Goal: Task Accomplishment & Management: Manage account settings

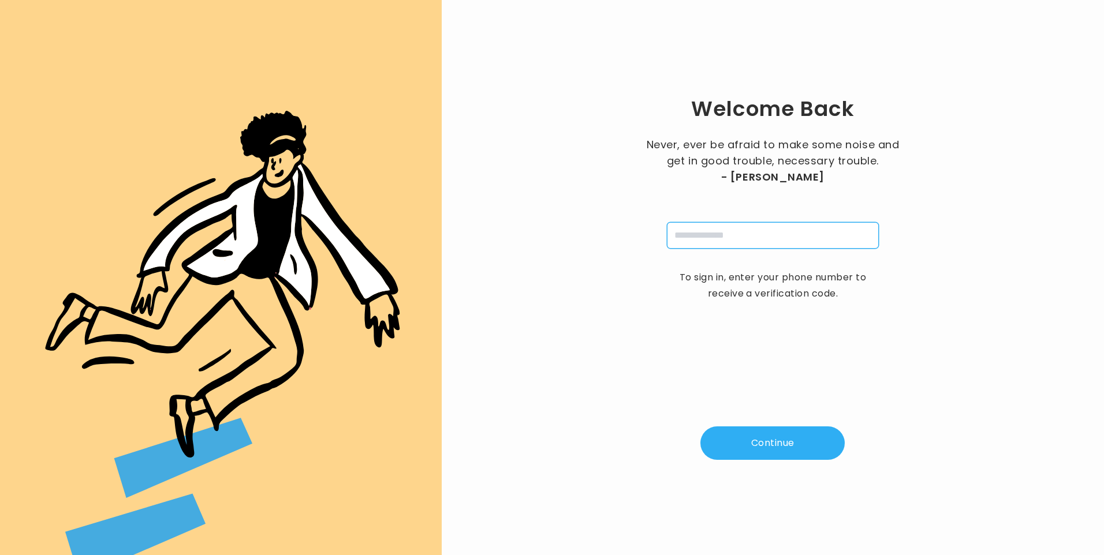
click at [739, 237] on input "tel" at bounding box center [773, 235] width 212 height 27
type input "**********"
click at [776, 440] on button "Continue" at bounding box center [772, 443] width 144 height 33
type input "*"
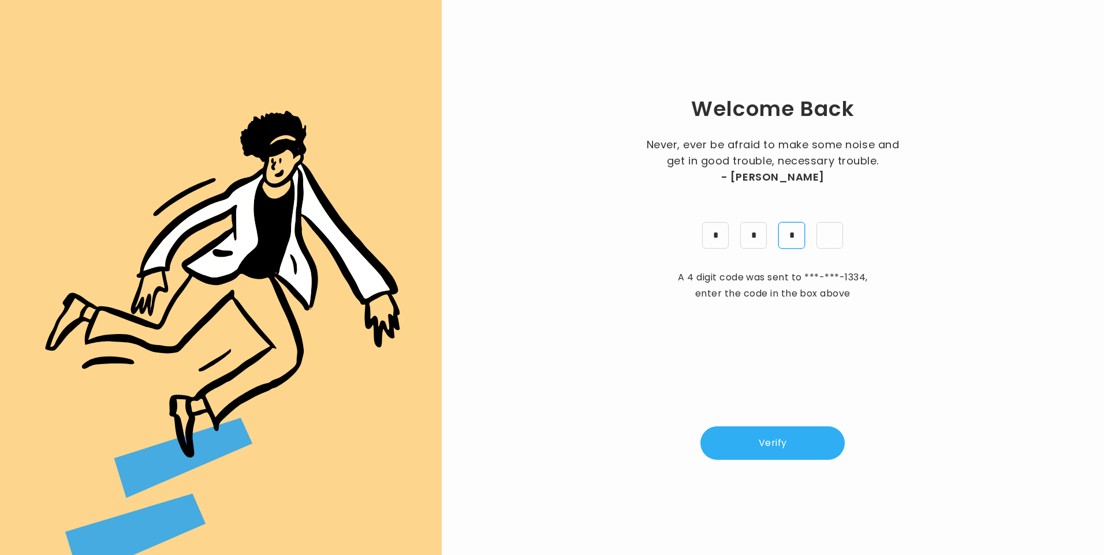
type input "*"
click at [793, 436] on button "Verify" at bounding box center [772, 443] width 144 height 33
